Goal: Contribute content: Add original content to the website for others to see

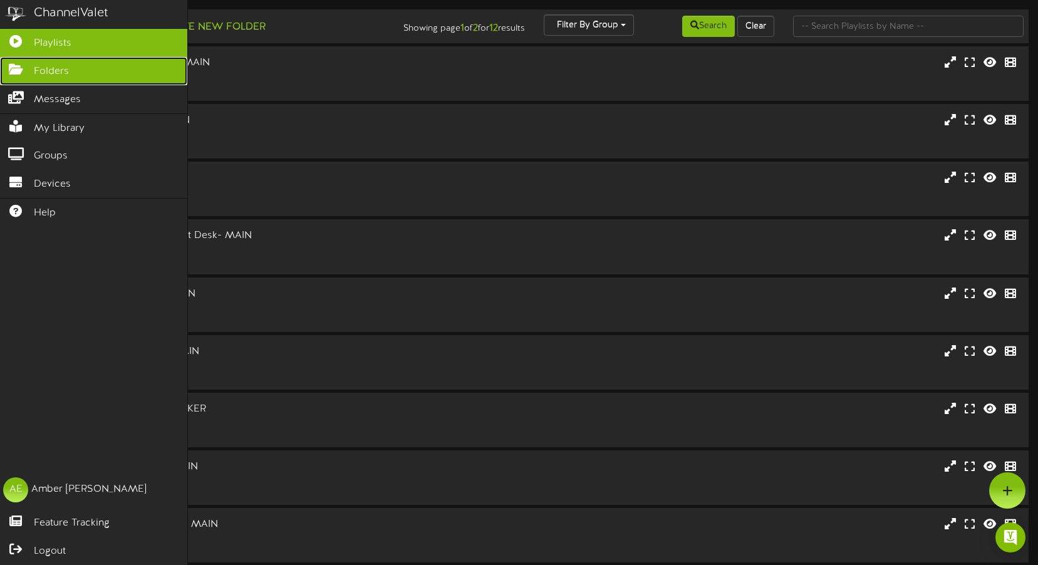
click at [12, 68] on icon at bounding box center [15, 67] width 31 height 9
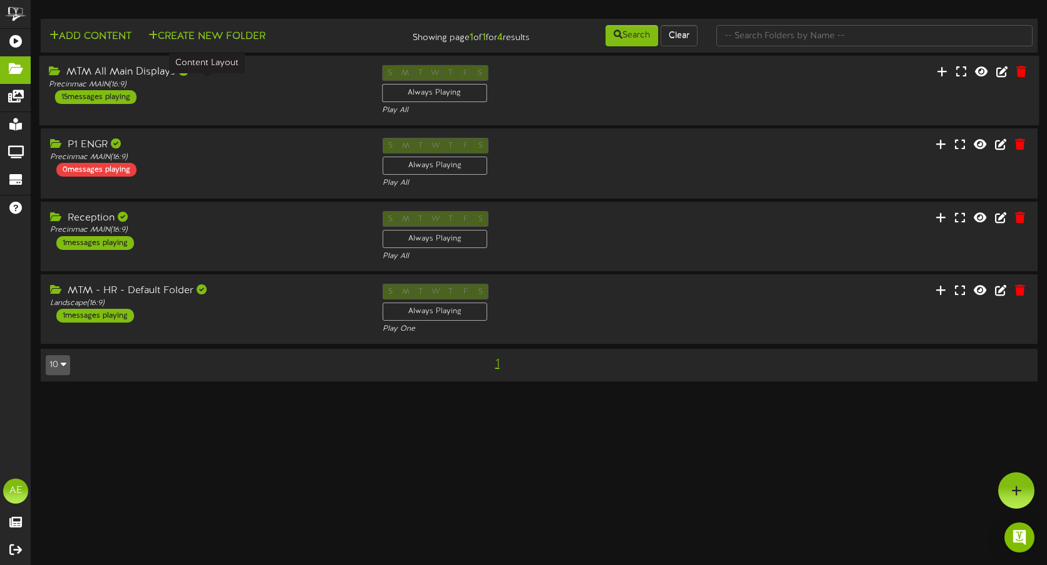
click at [230, 84] on div "Precinmac MAIN ( 16:9 )" at bounding box center [206, 85] width 314 height 11
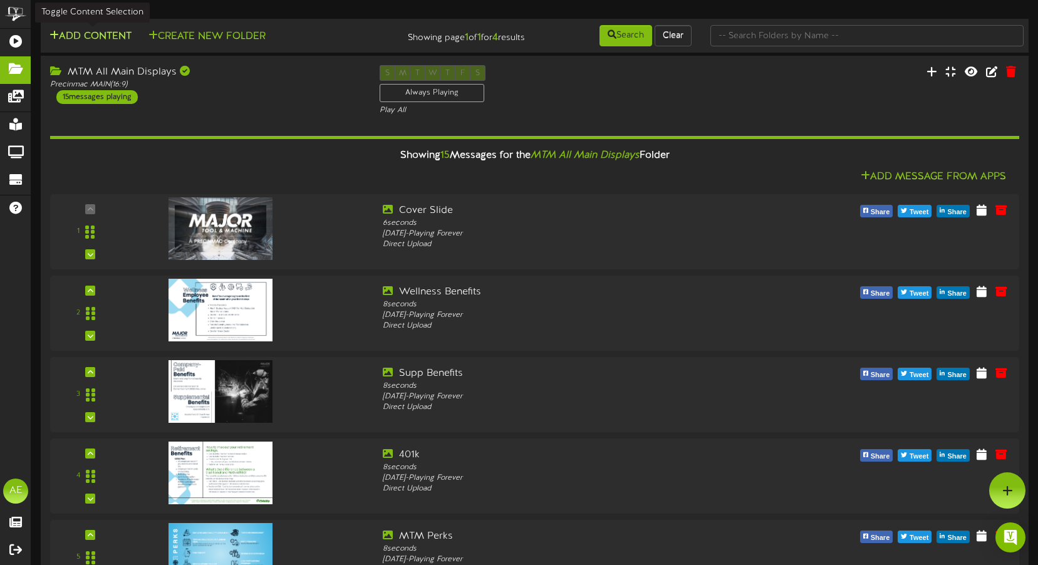
click at [93, 34] on button "Add Content" at bounding box center [91, 37] width 90 height 16
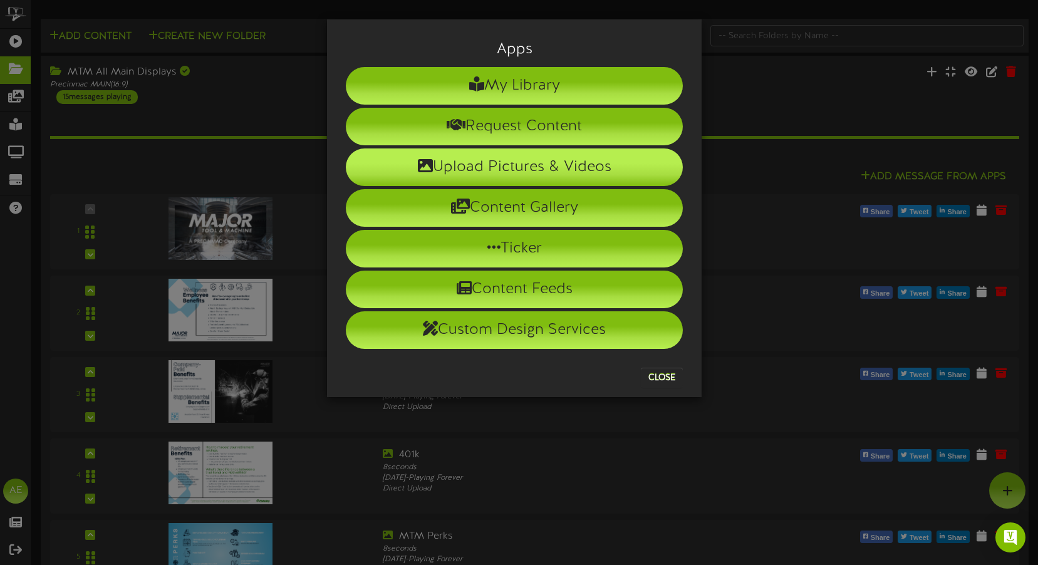
click at [517, 165] on li "Upload Pictures & Videos" at bounding box center [514, 167] width 337 height 38
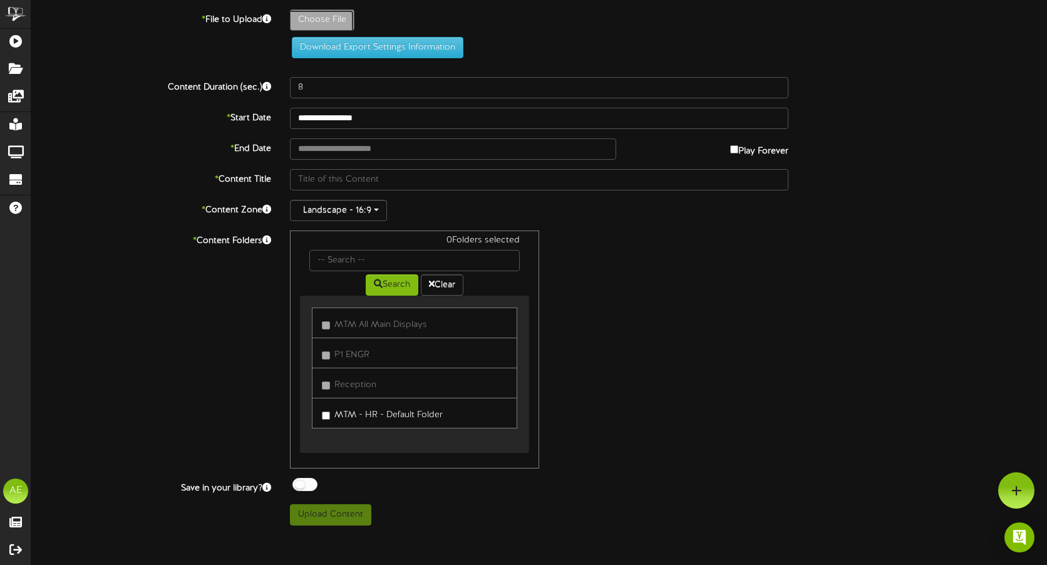
type input "**********"
type input "birthday9825"
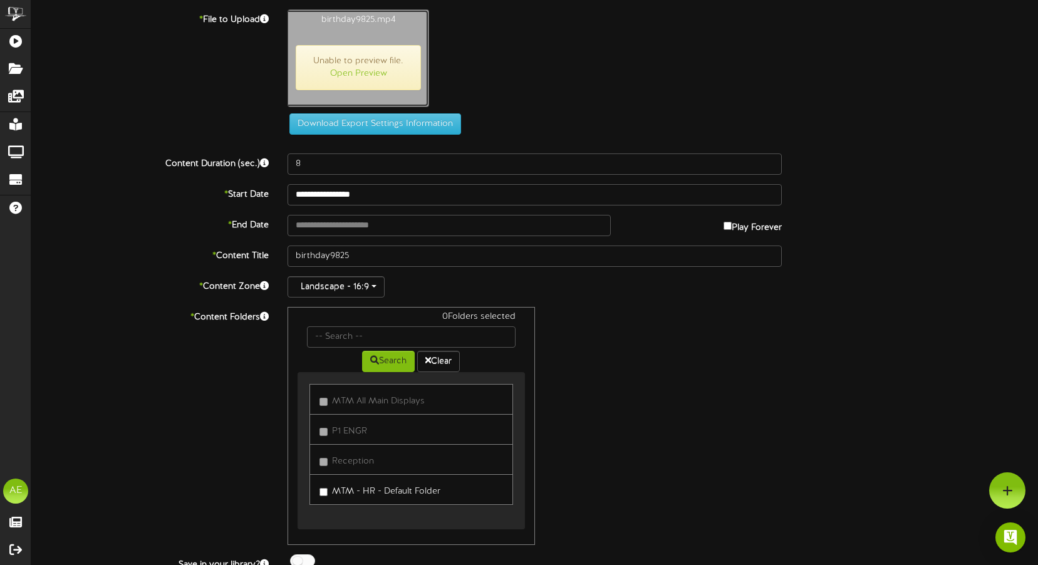
type input "38"
click at [338, 227] on input "text" at bounding box center [448, 225] width 323 height 21
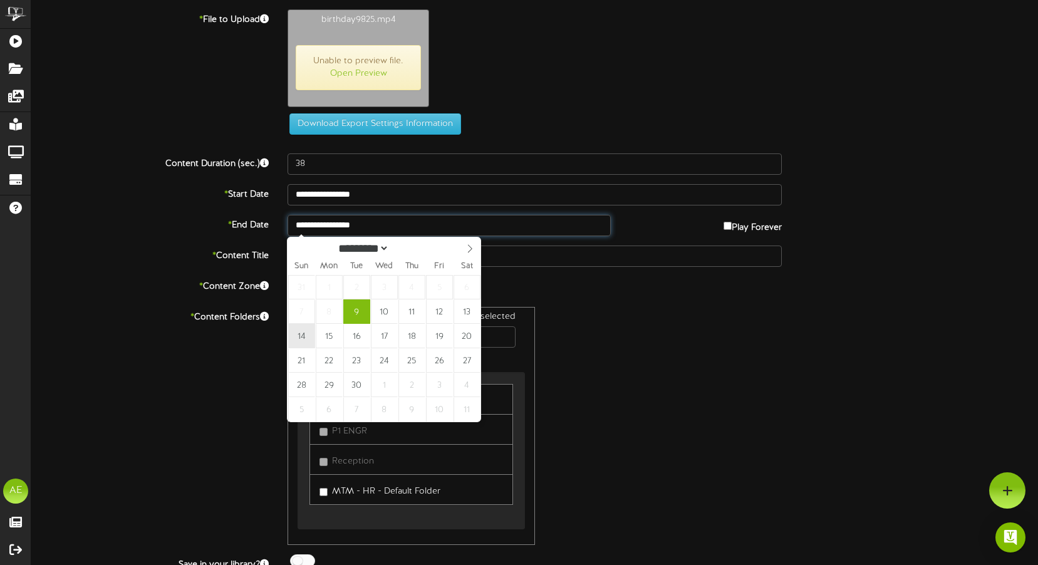
type input "**********"
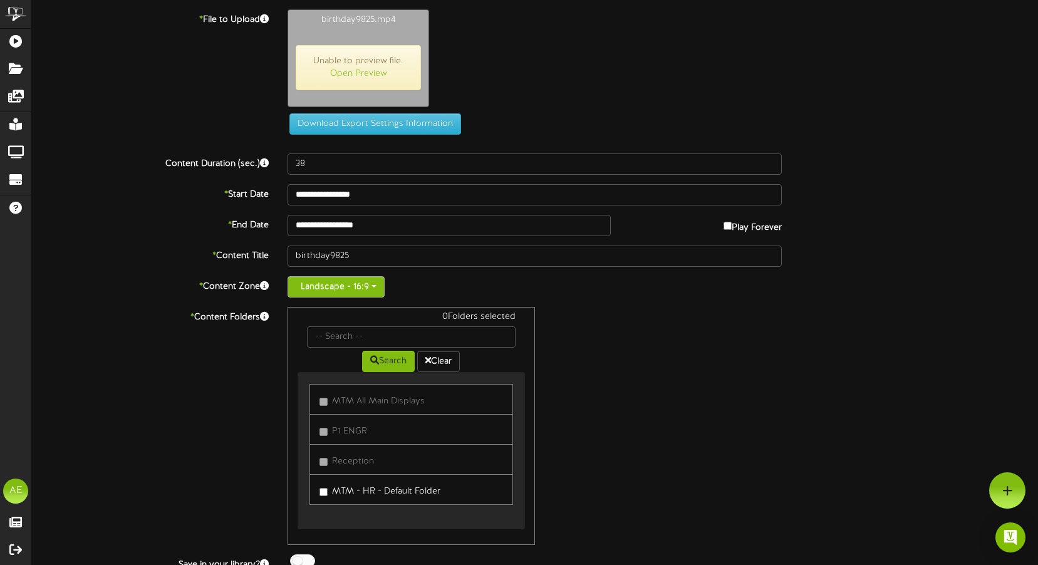
click at [371, 286] on button "Landscape - 16:9" at bounding box center [335, 286] width 97 height 21
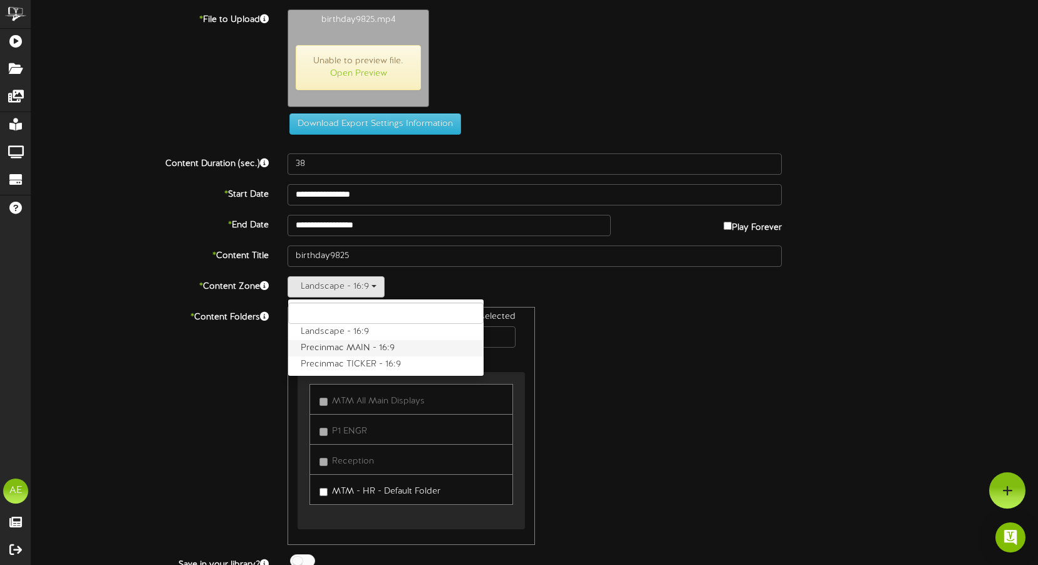
click at [325, 350] on label "Precinmac MAIN - 16:9" at bounding box center [385, 348] width 195 height 16
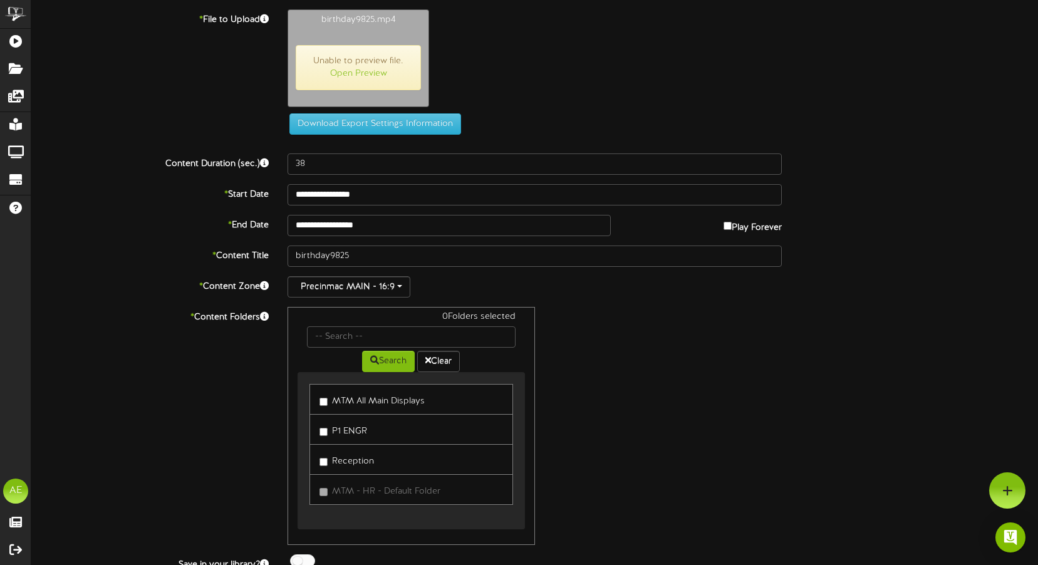
click at [396, 401] on label "MTM All Main Displays" at bounding box center [371, 399] width 105 height 17
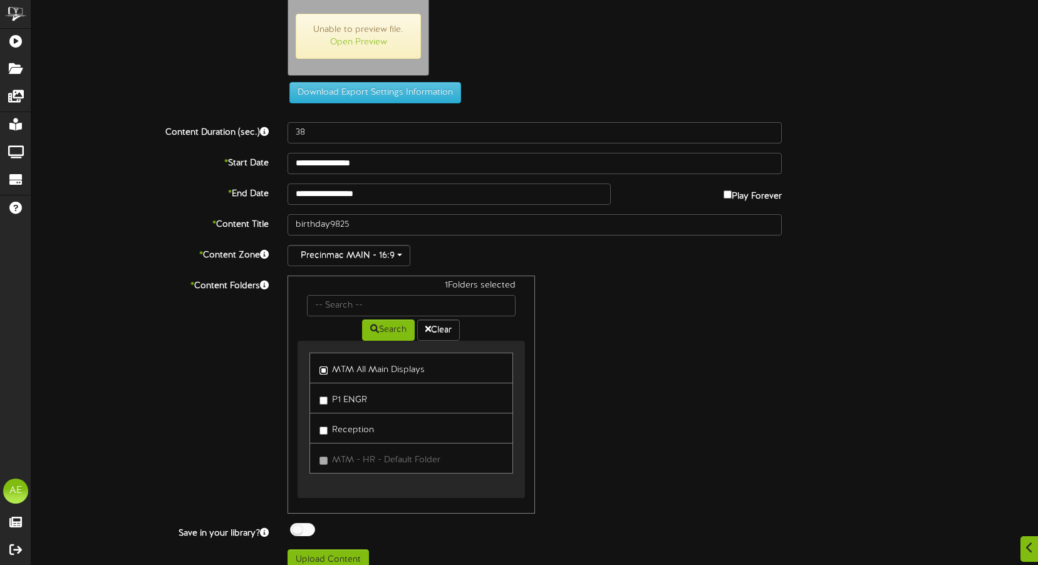
scroll to position [46, 0]
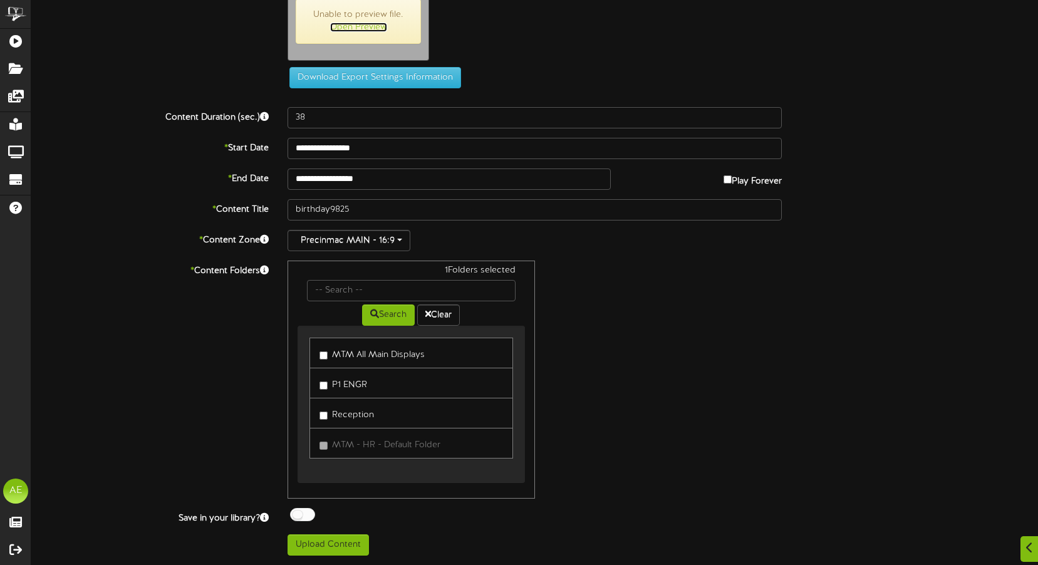
click at [356, 25] on link "Open Preview" at bounding box center [358, 27] width 57 height 9
click at [329, 539] on button "Upload Content" at bounding box center [327, 544] width 81 height 21
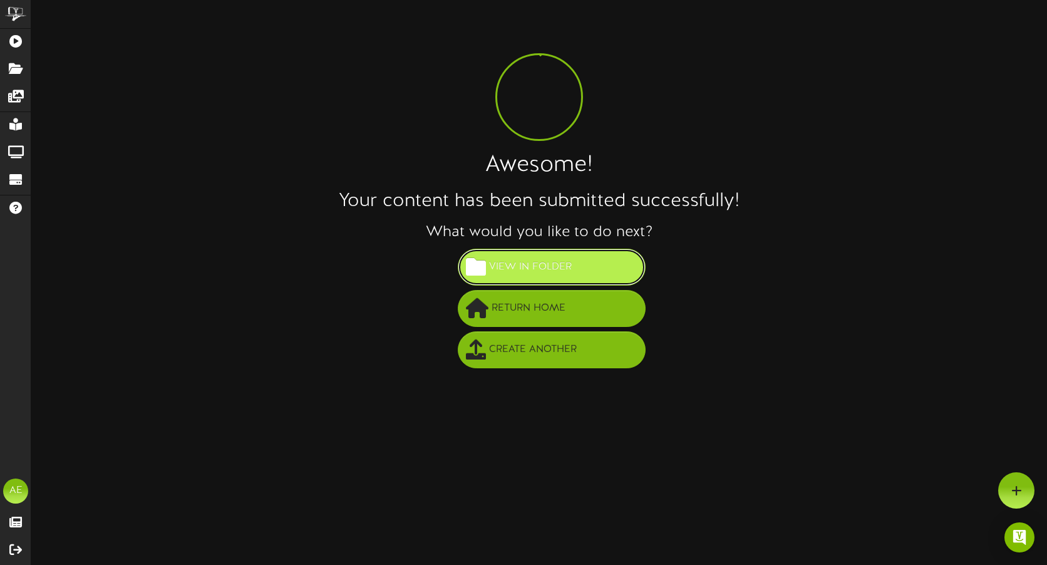
click at [512, 275] on span "View in Folder" at bounding box center [530, 267] width 89 height 21
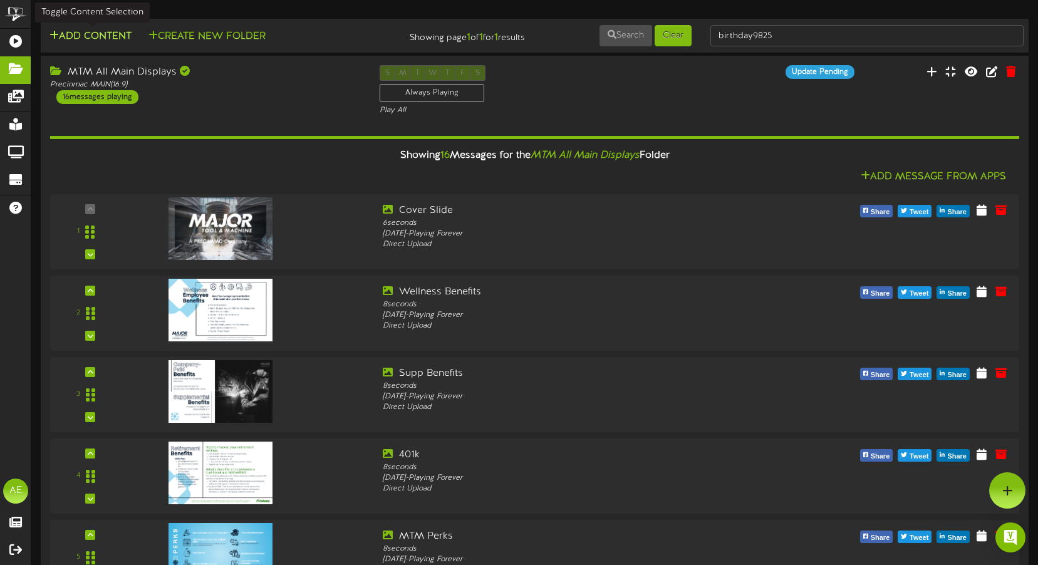
click at [101, 35] on button "Add Content" at bounding box center [91, 37] width 90 height 16
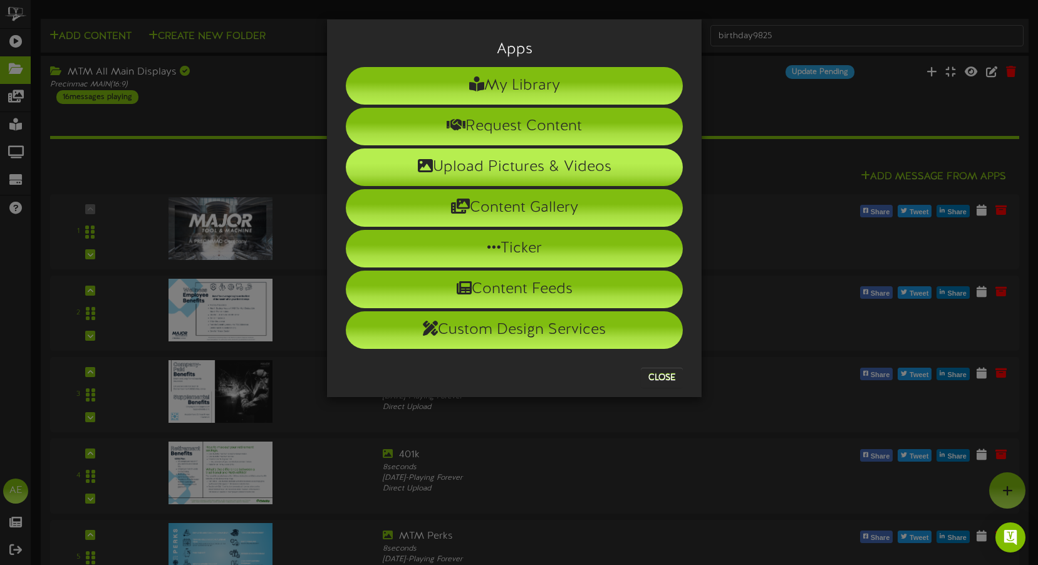
click at [494, 166] on li "Upload Pictures & Videos" at bounding box center [514, 167] width 337 height 38
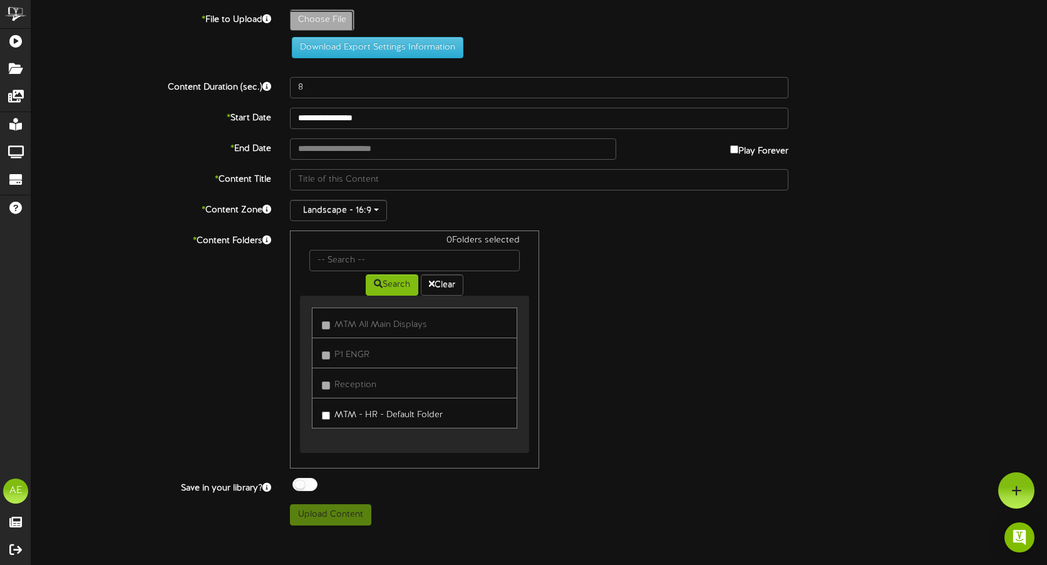
type input "**********"
type input "Annivers9825"
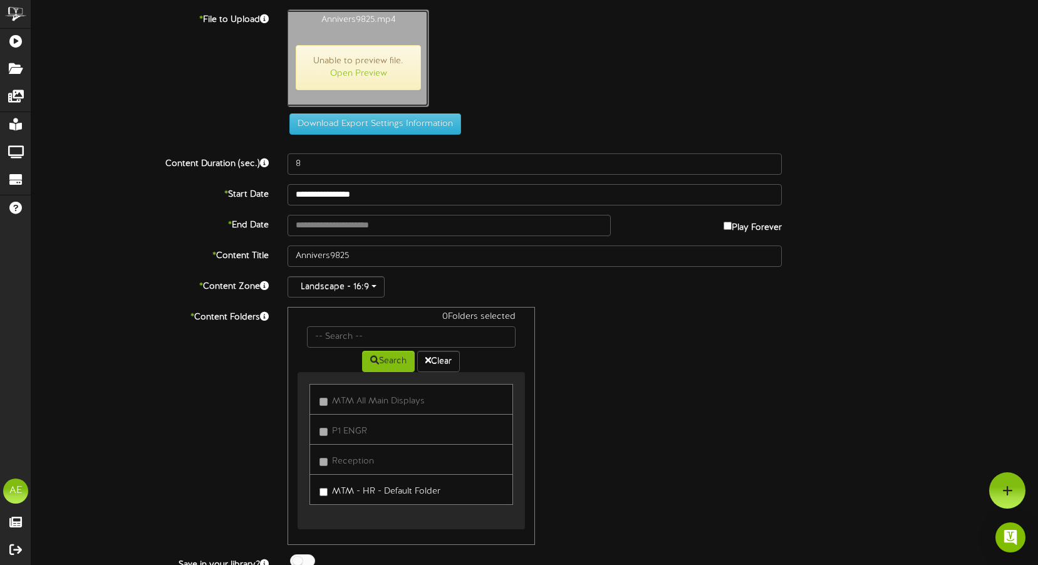
type input "69"
click at [338, 231] on input "text" at bounding box center [448, 225] width 323 height 21
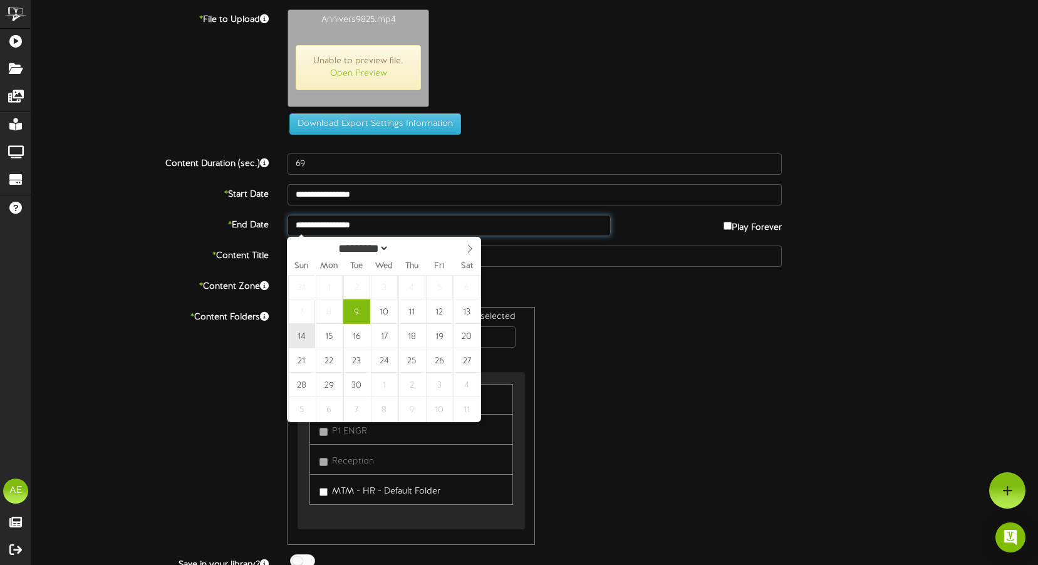
type input "**********"
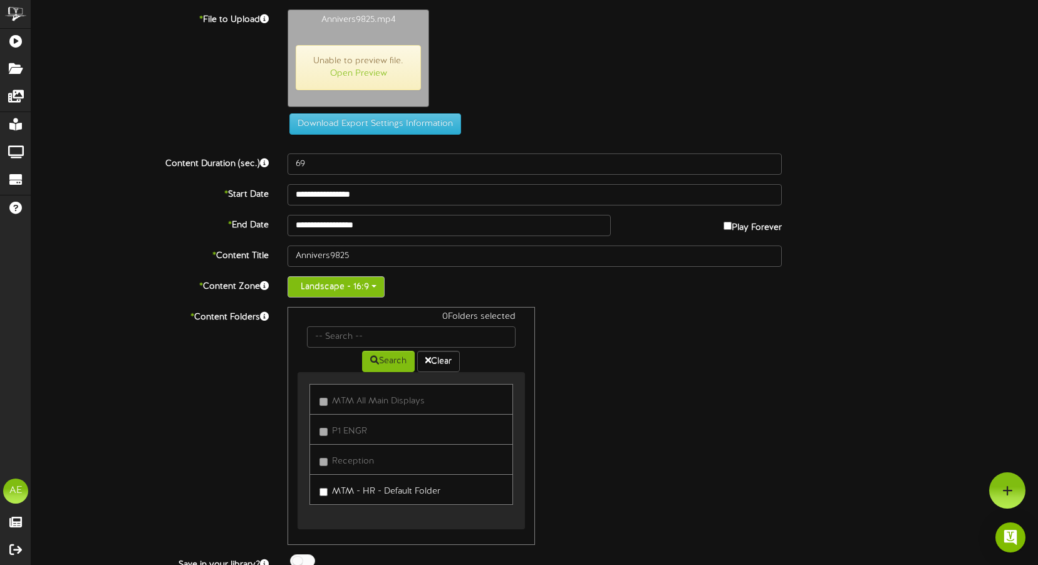
click at [348, 287] on button "Landscape - 16:9" at bounding box center [335, 286] width 97 height 21
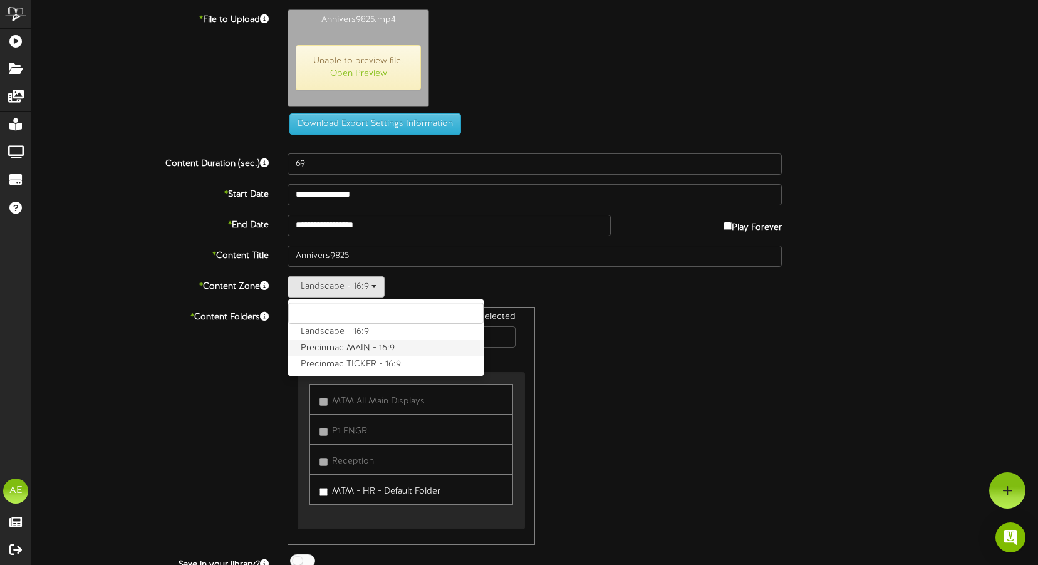
click at [341, 346] on label "Precinmac MAIN - 16:9" at bounding box center [385, 348] width 195 height 16
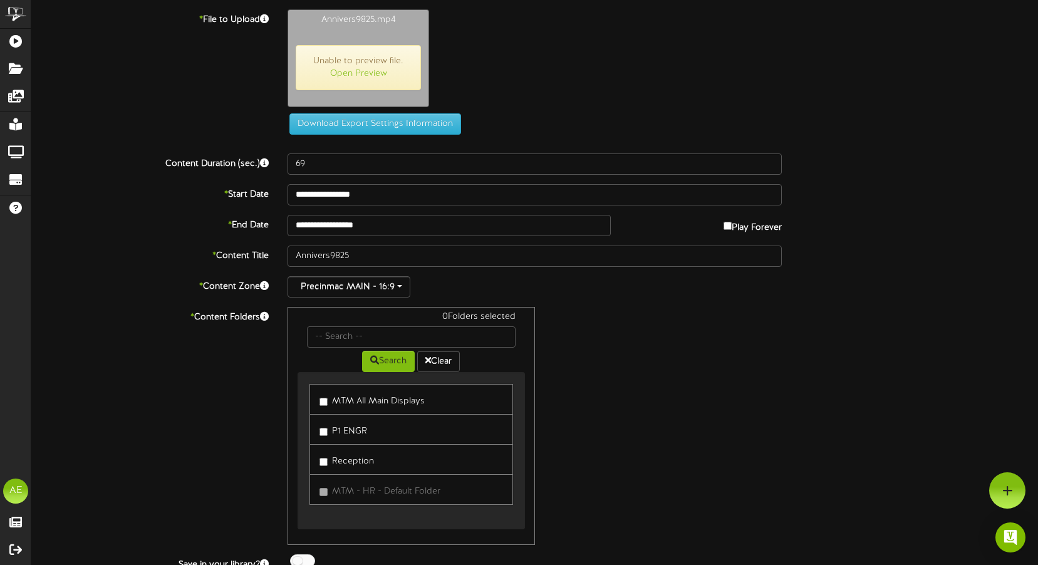
click at [323, 396] on label "MTM All Main Displays" at bounding box center [371, 399] width 105 height 17
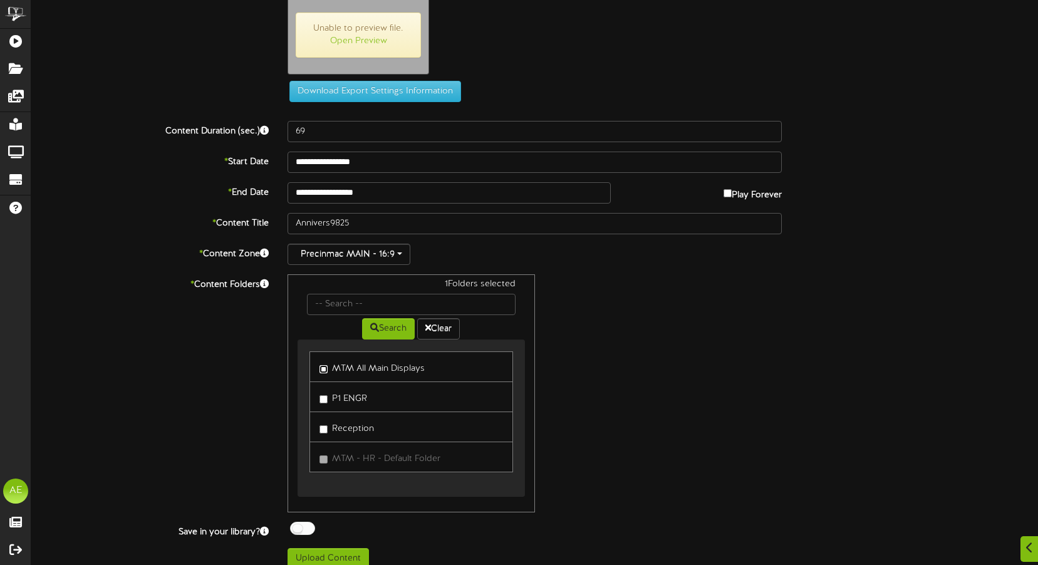
scroll to position [46, 0]
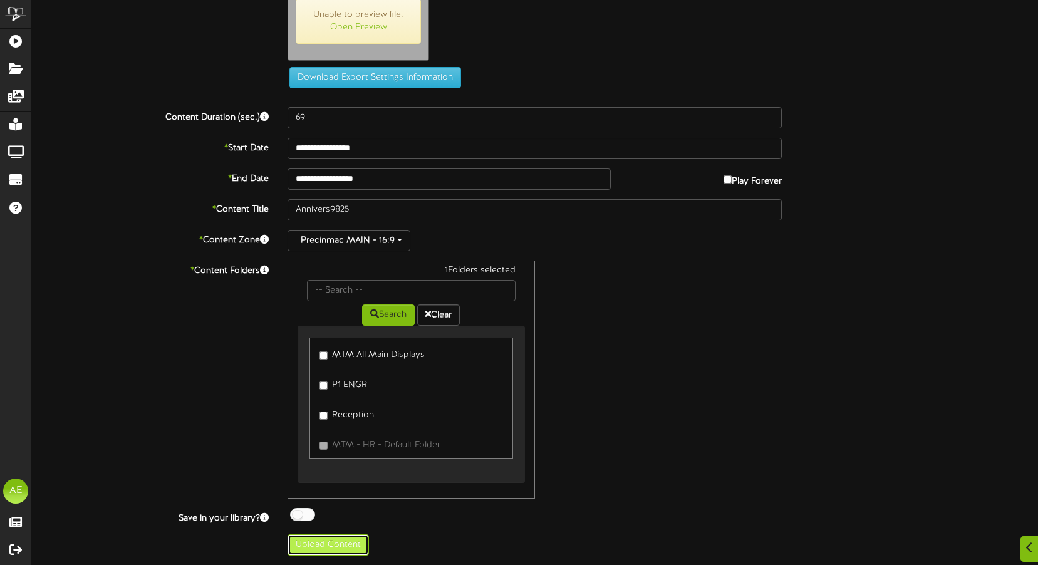
click at [349, 541] on button "Upload Content" at bounding box center [327, 544] width 81 height 21
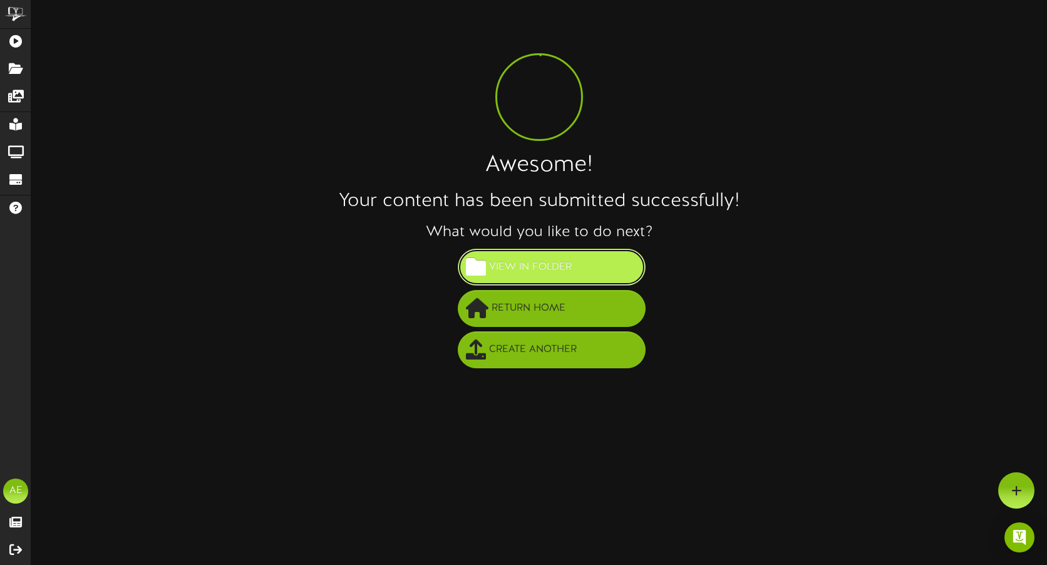
click at [551, 269] on span "View in Folder" at bounding box center [530, 267] width 89 height 21
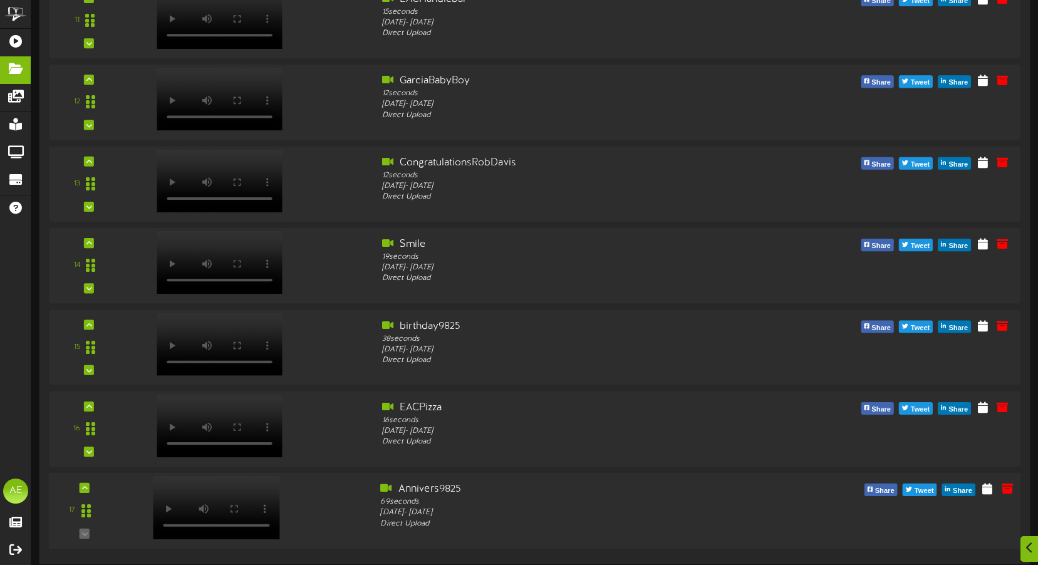
scroll to position [933, 0]
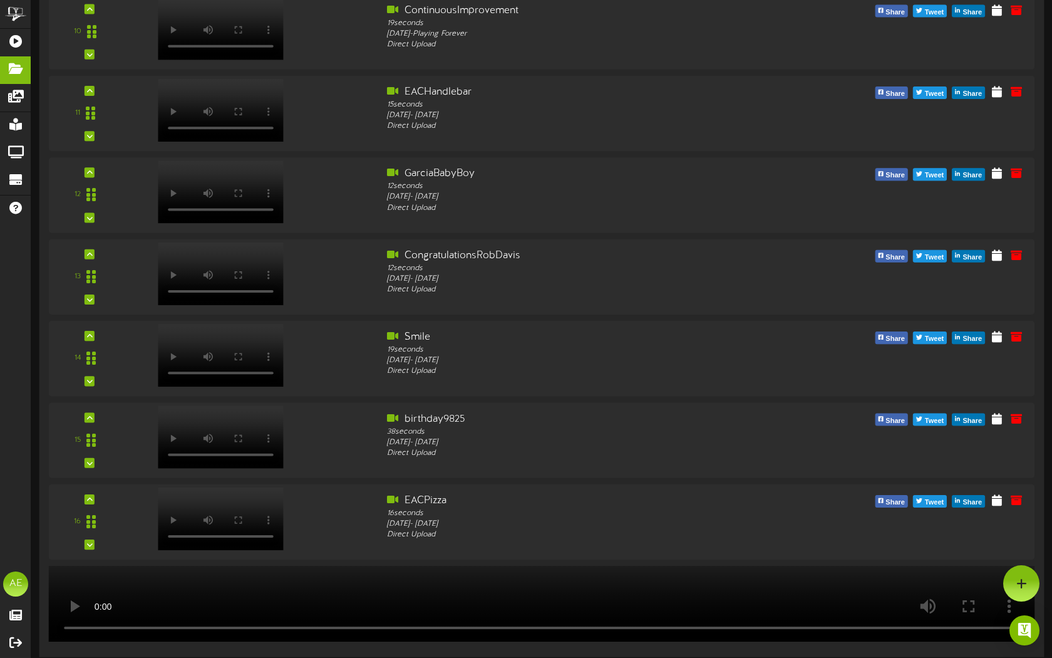
click at [898, 564] on video at bounding box center [542, 604] width 996 height 76
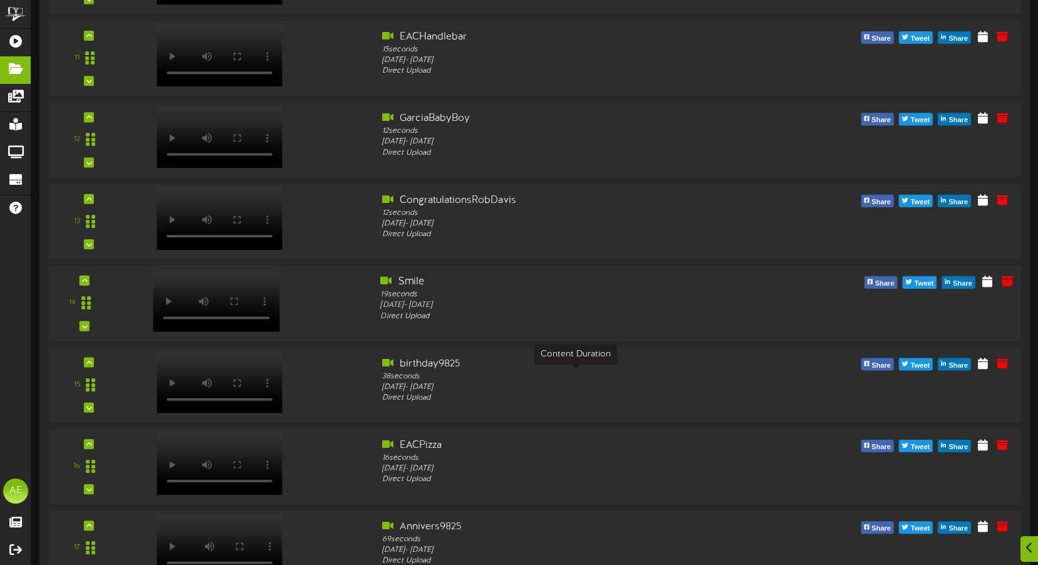
scroll to position [1026, 0]
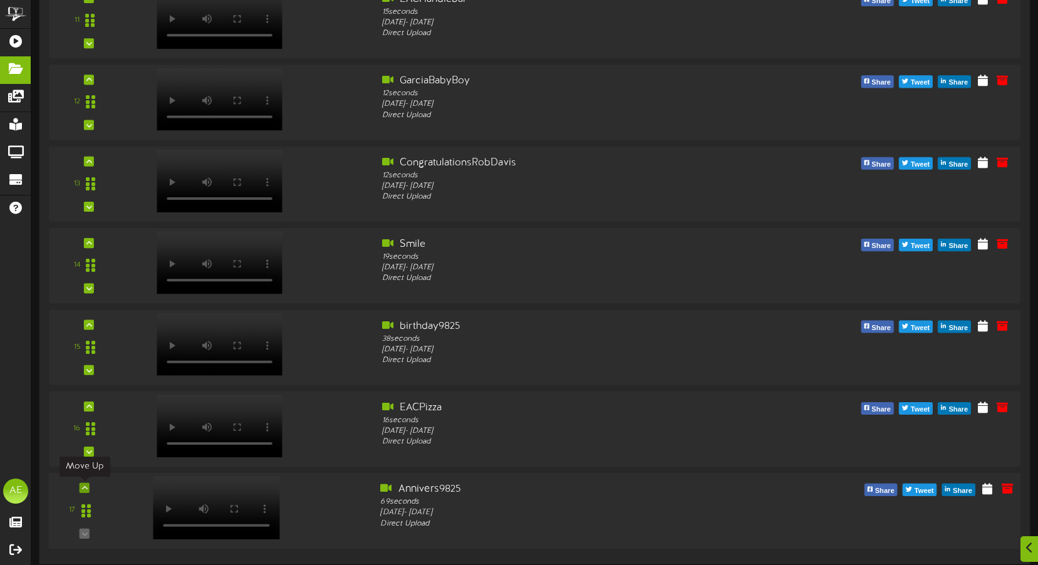
click at [85, 488] on icon at bounding box center [85, 488] width 6 height 6
